Goal: Find specific page/section: Find specific page/section

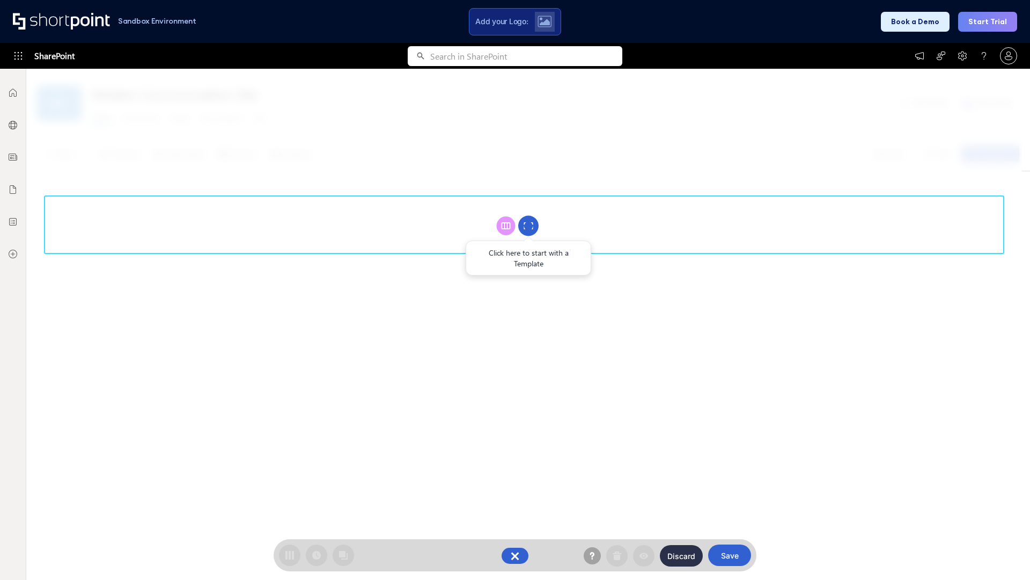
click at [529, 225] on circle at bounding box center [528, 226] width 20 height 20
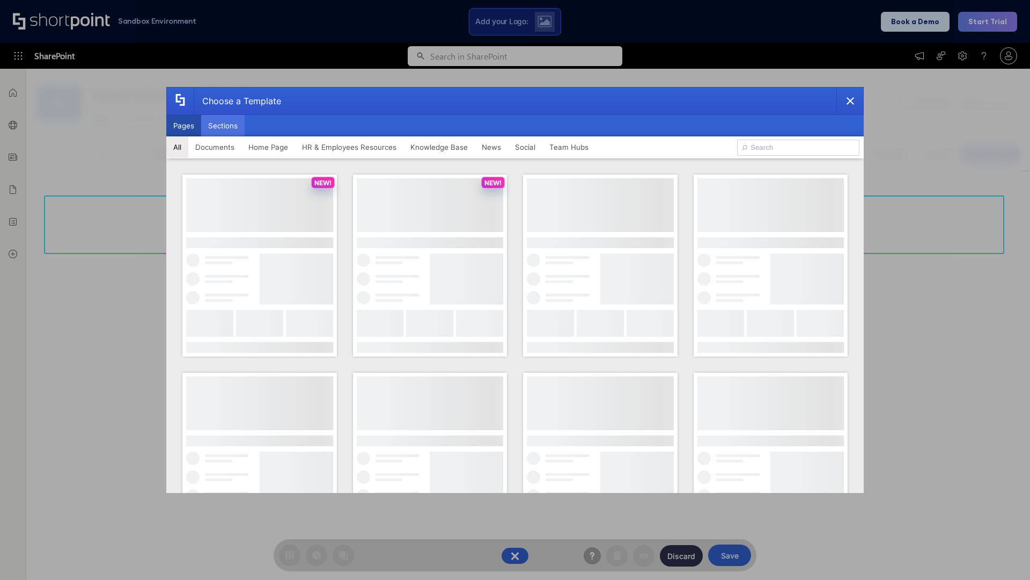
click at [223, 126] on button "Sections" at bounding box center [222, 125] width 43 height 21
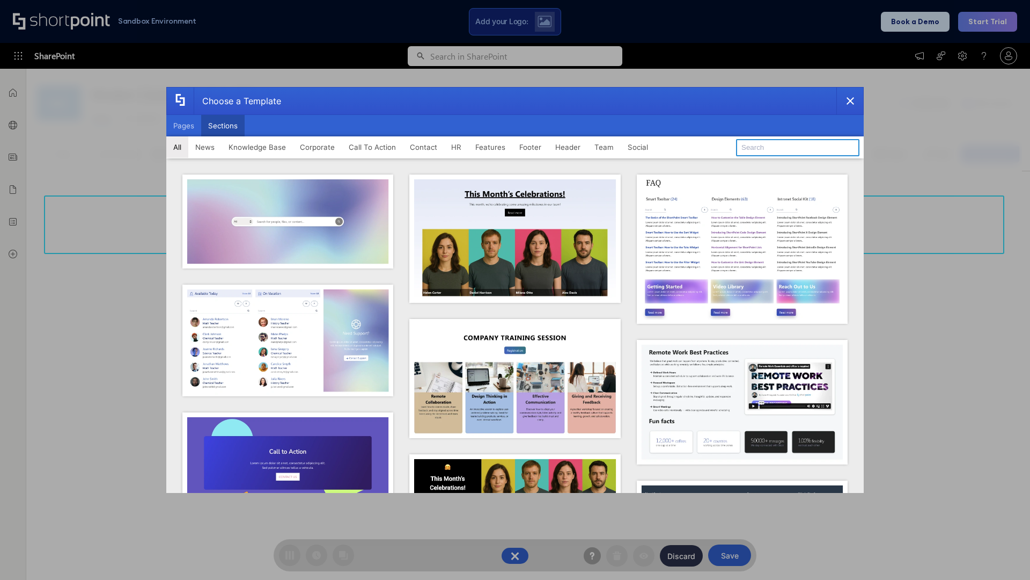
type input "Healthcare Events"
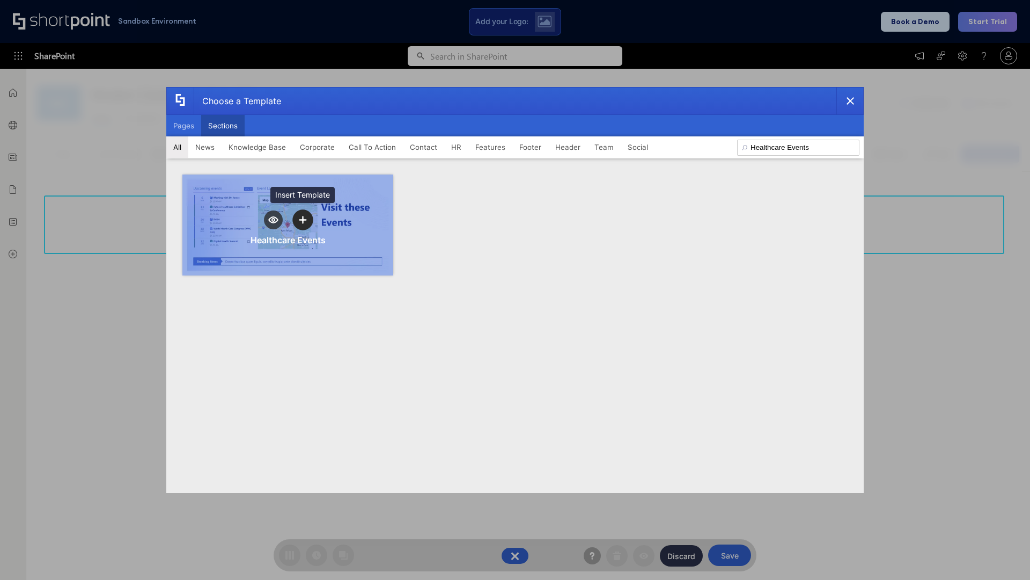
click at [303, 219] on icon "template selector" at bounding box center [303, 220] width 8 height 8
